Goal: Transaction & Acquisition: Purchase product/service

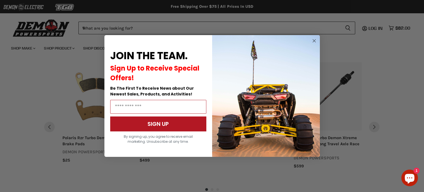
scroll to position [528, 0]
